Goal: Task Accomplishment & Management: Use online tool/utility

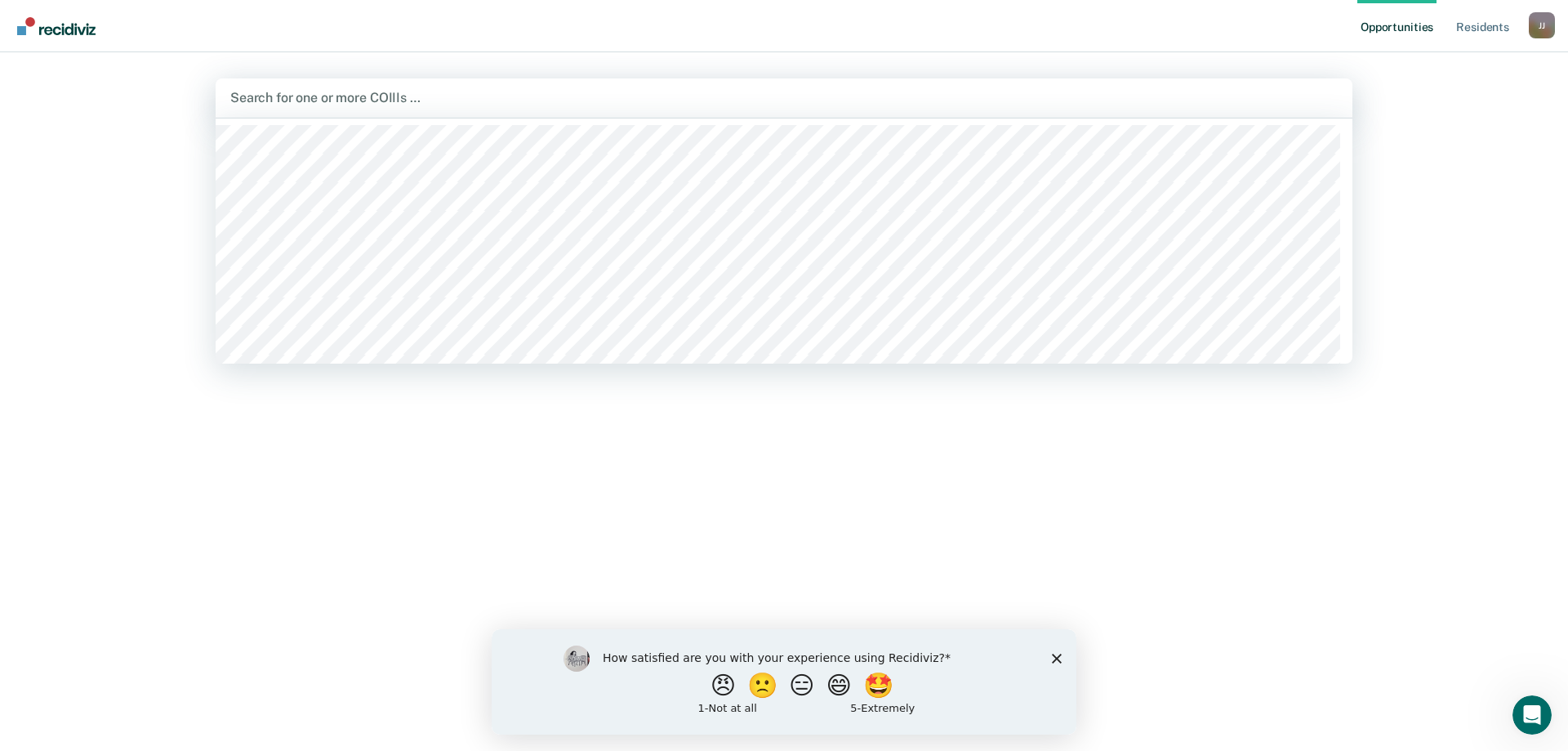
click at [382, 93] on div at bounding box center [784, 97] width 1107 height 19
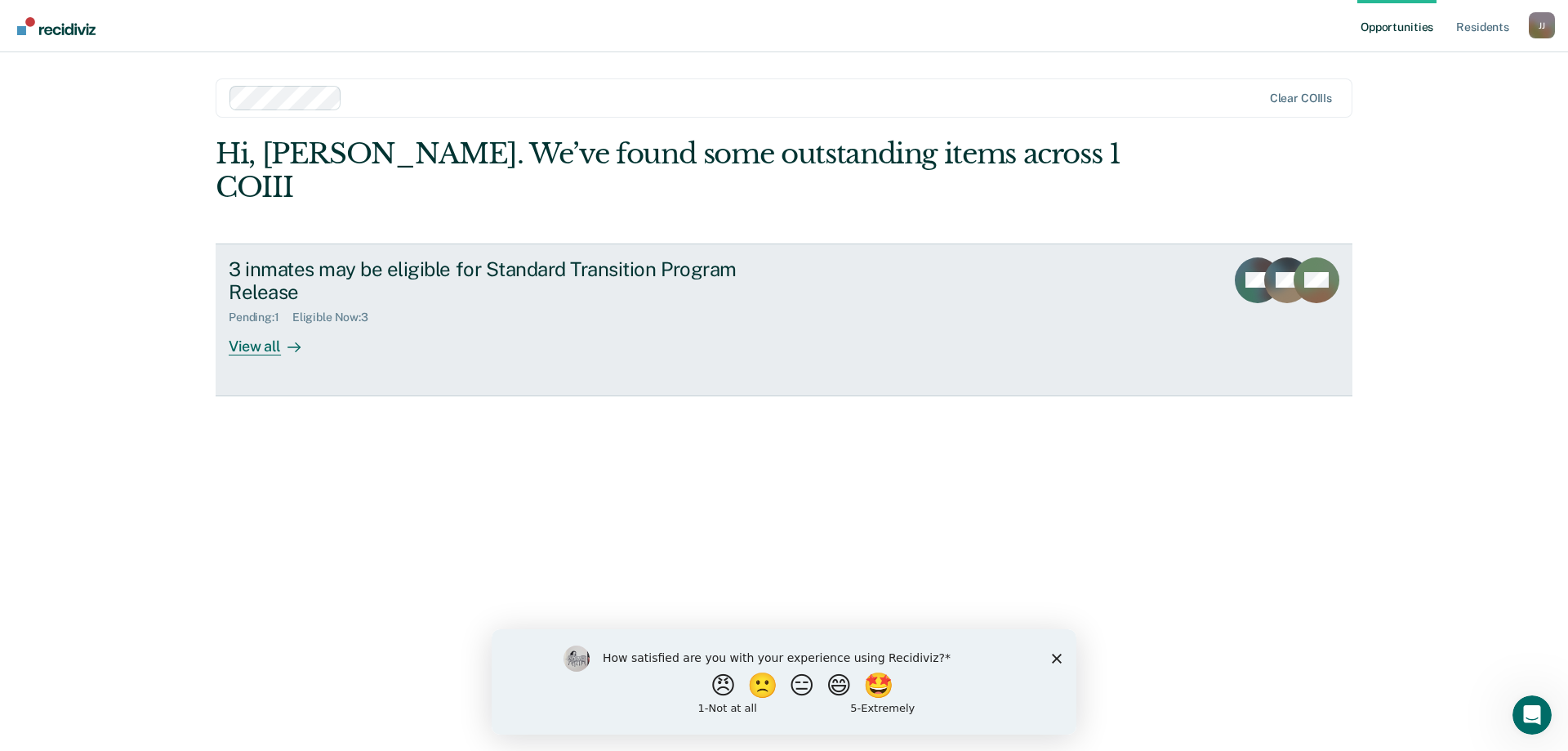
click at [260, 324] on div "View all" at bounding box center [275, 339] width 92 height 32
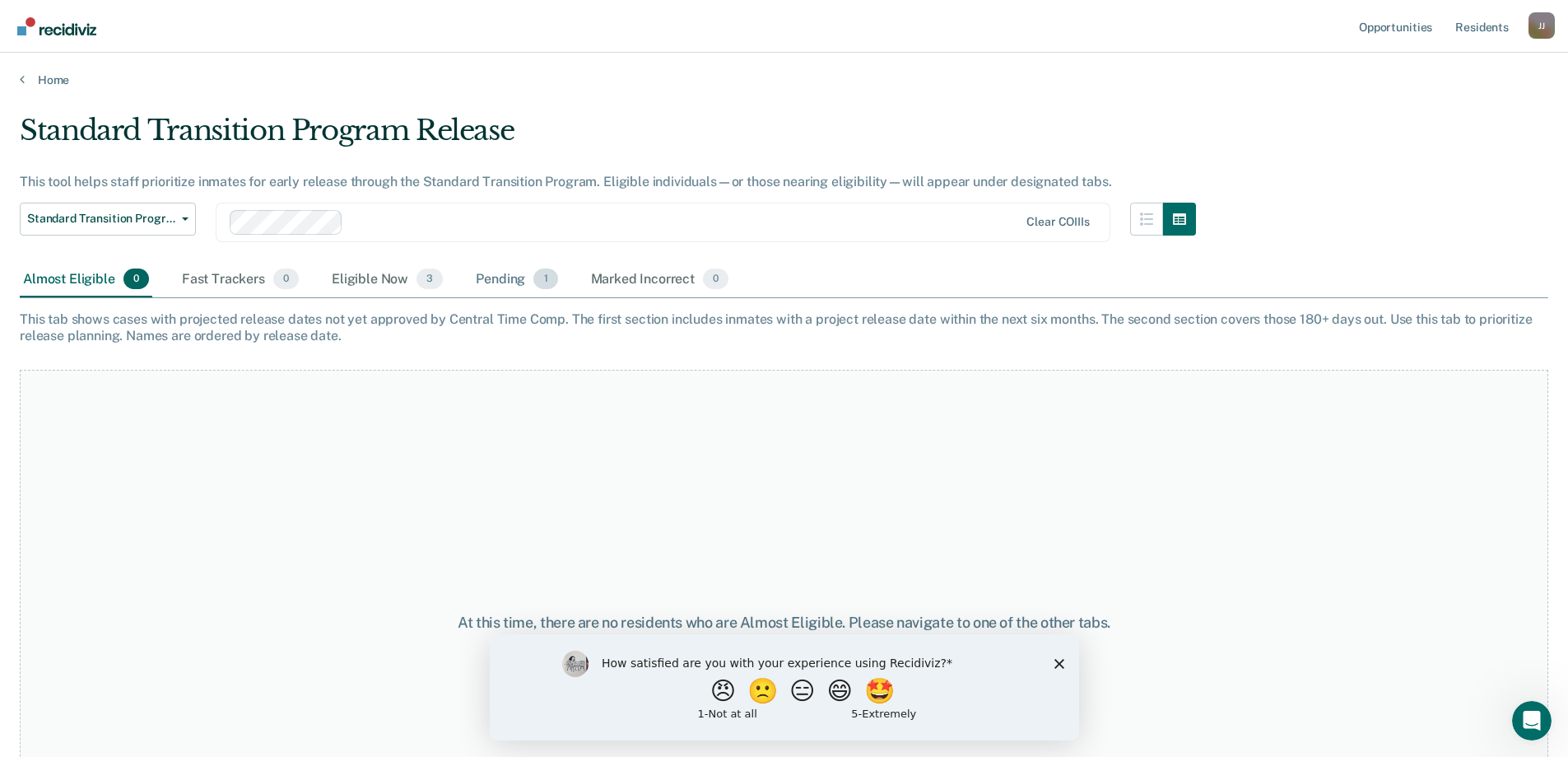
click at [487, 280] on div "Pending 1" at bounding box center [516, 280] width 88 height 36
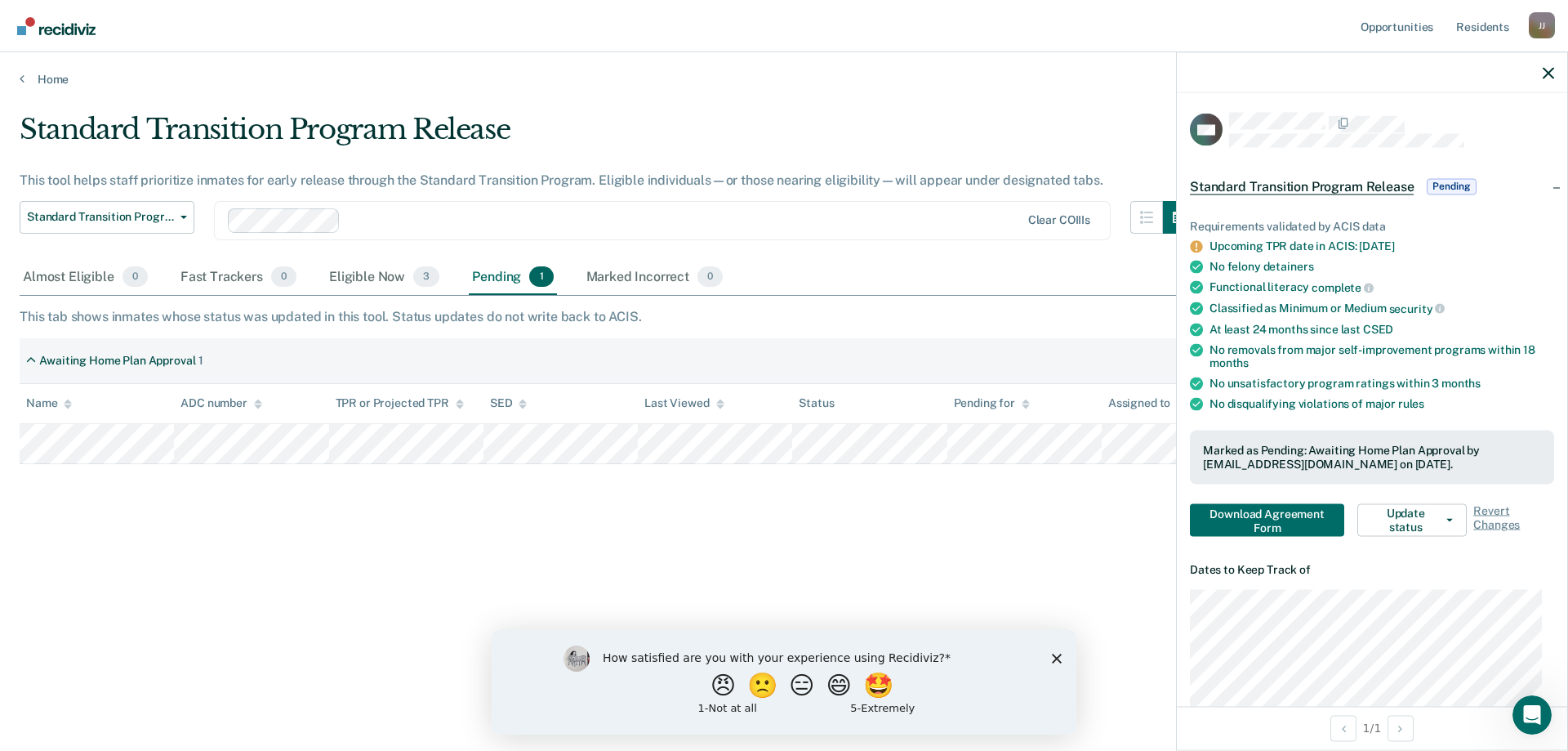
click at [926, 531] on div "Standard Transition Program Release This tool helps staff prioritize inmates fo…" at bounding box center [784, 370] width 1528 height 515
click at [1540, 30] on div "J J" at bounding box center [1541, 25] width 26 height 26
click at [1449, 105] on link "Log Out" at bounding box center [1476, 107] width 131 height 14
